Goal: Task Accomplishment & Management: Manage account settings

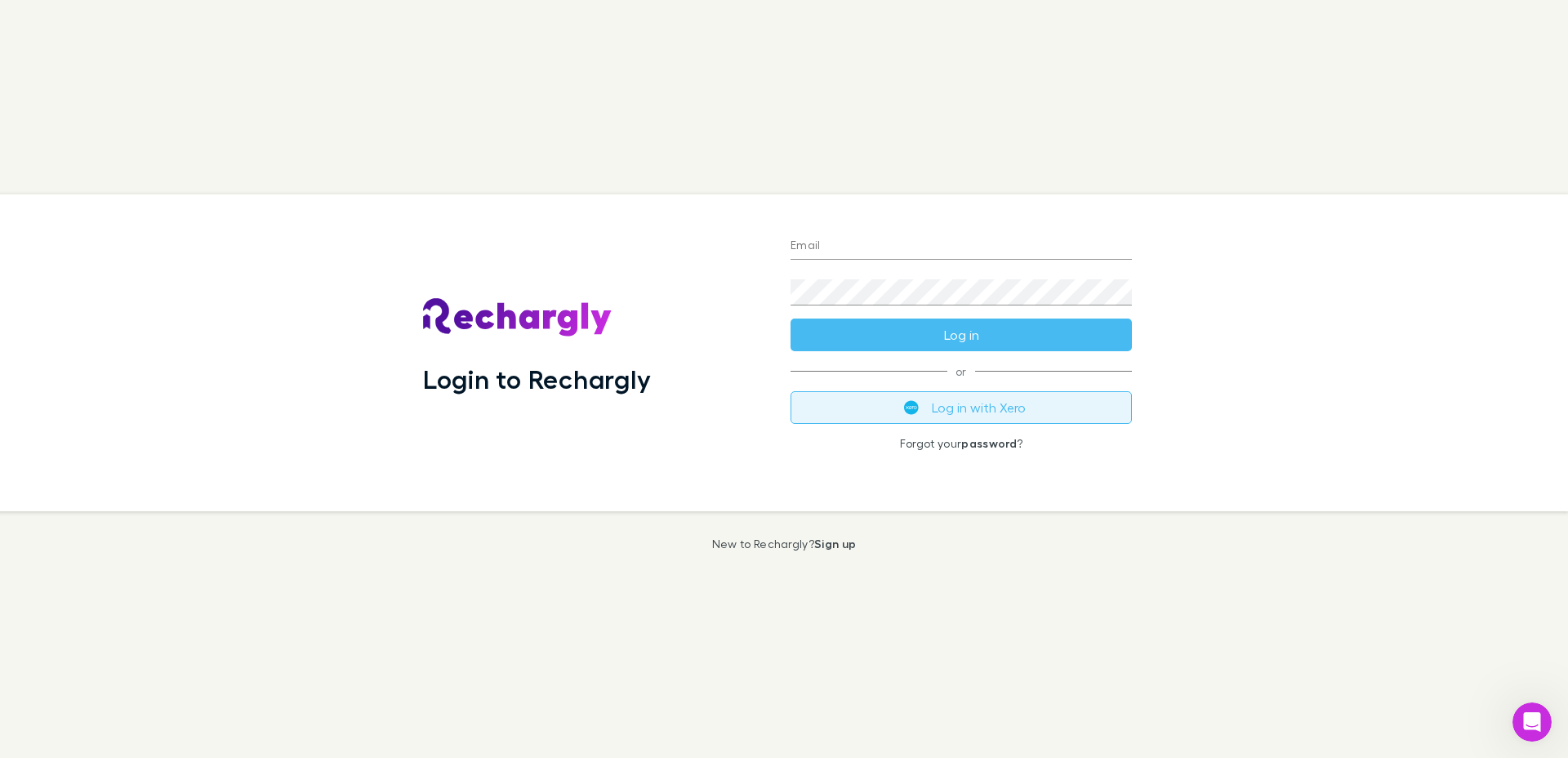
click at [934, 408] on button "Log in with Xero" at bounding box center [962, 407] width 341 height 32
click at [969, 413] on button "Log in with Xero" at bounding box center [962, 407] width 341 height 32
click at [898, 238] on input "Email" at bounding box center [962, 247] width 341 height 27
